Goal: Obtain resource: Download file/media

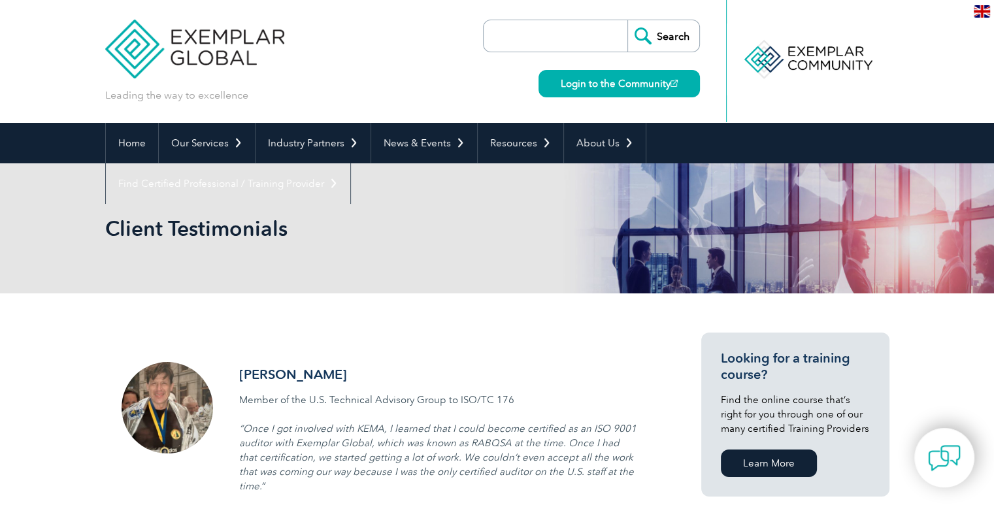
click at [197, 73] on img at bounding box center [195, 39] width 180 height 78
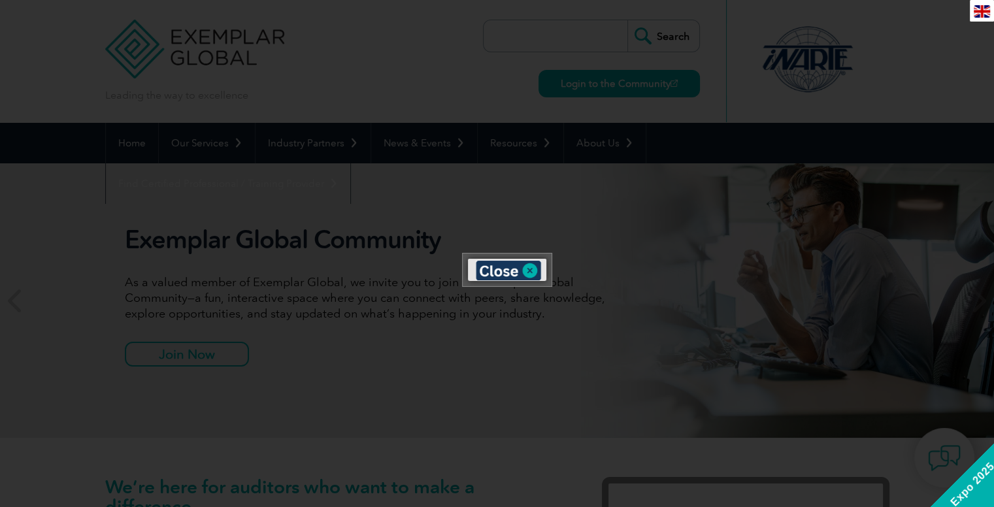
click at [448, 161] on div at bounding box center [497, 253] width 994 height 507
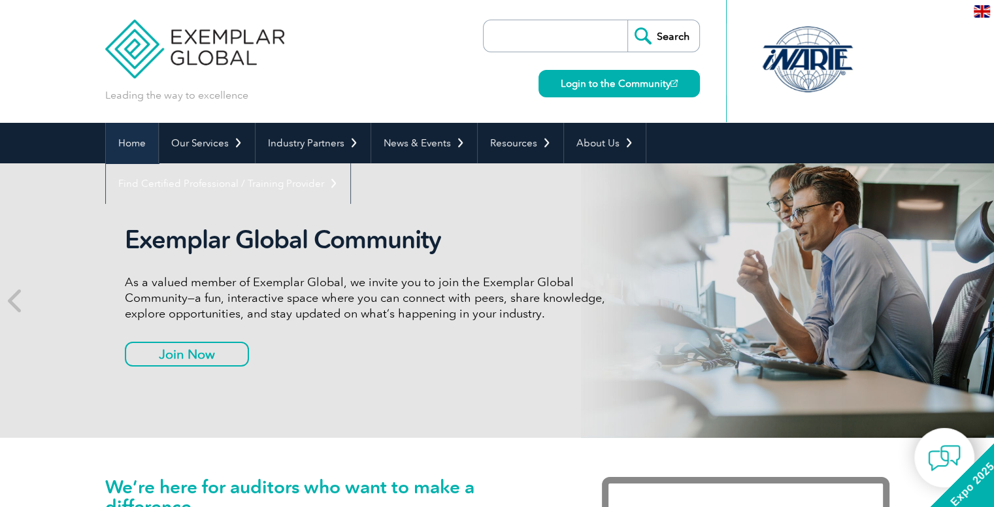
click at [136, 144] on link "Home" at bounding box center [132, 143] width 52 height 41
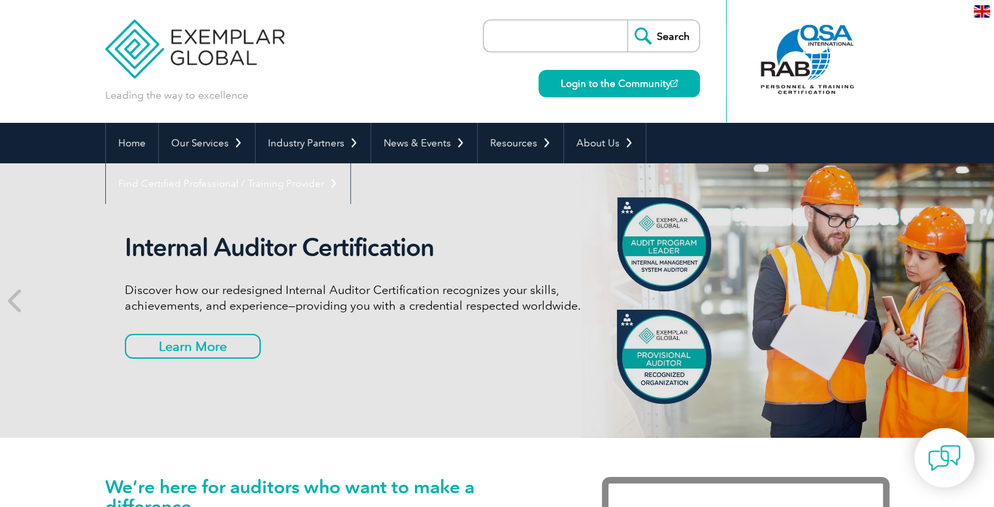
click at [150, 46] on img at bounding box center [195, 39] width 180 height 78
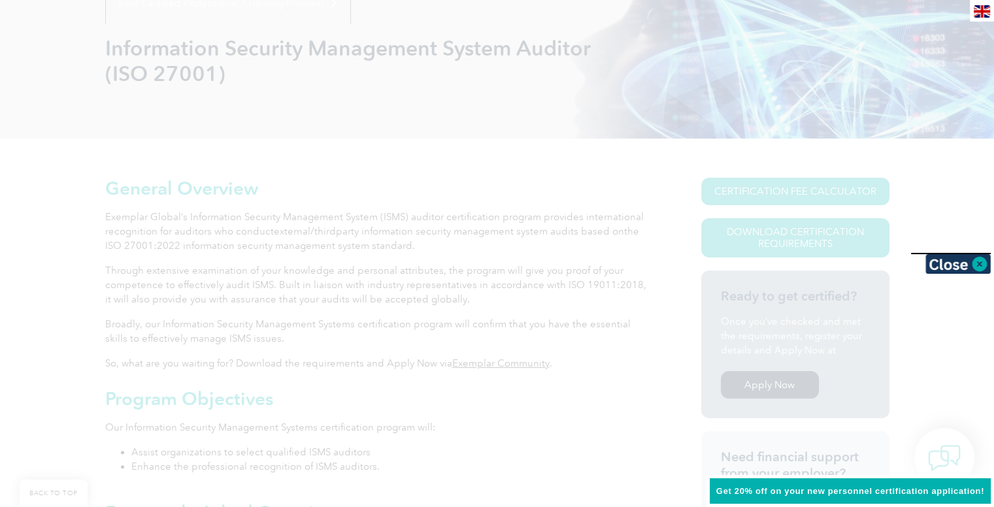
scroll to position [350, 0]
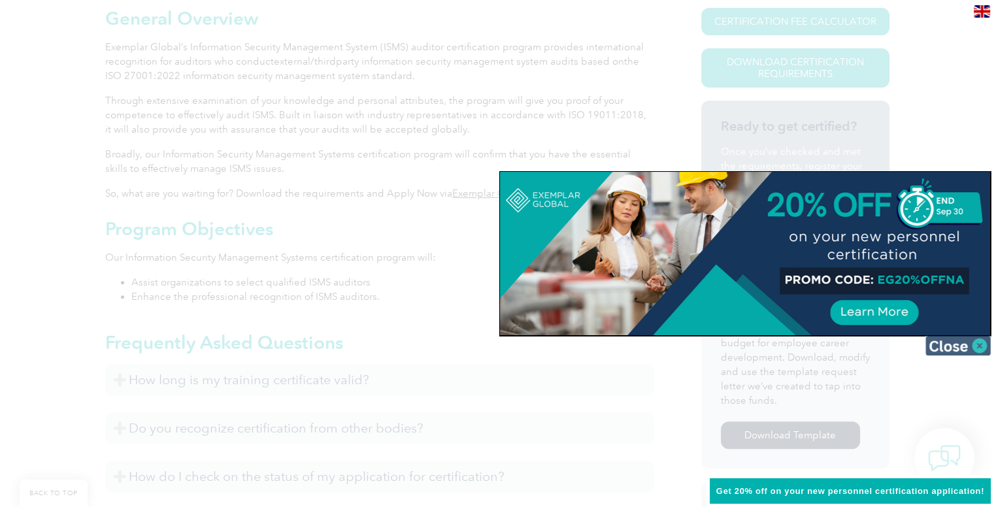
click at [959, 349] on img at bounding box center [957, 346] width 65 height 20
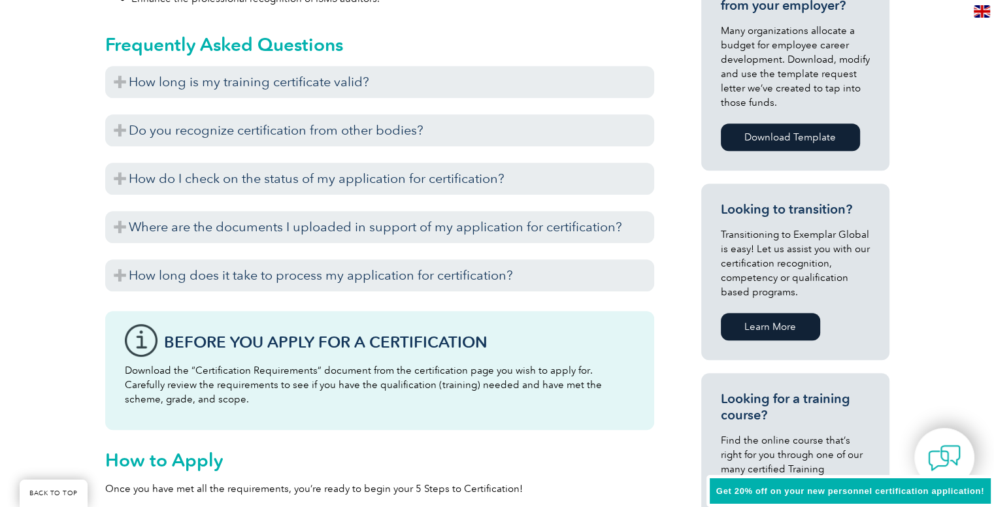
scroll to position [649, 0]
click at [789, 135] on link "Download Template" at bounding box center [790, 136] width 139 height 27
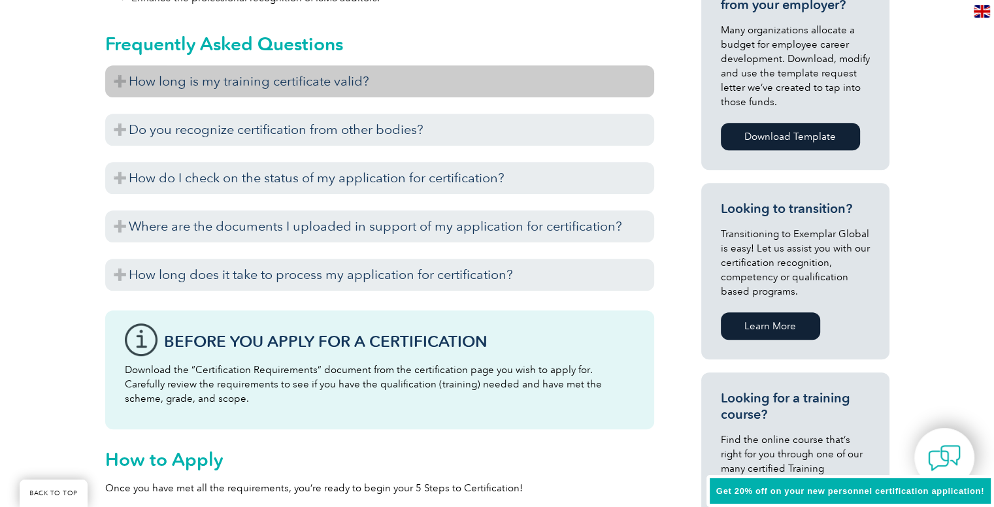
click at [370, 69] on h3 "How long is my training certificate valid?" at bounding box center [379, 81] width 549 height 32
